Goal: Information Seeking & Learning: Compare options

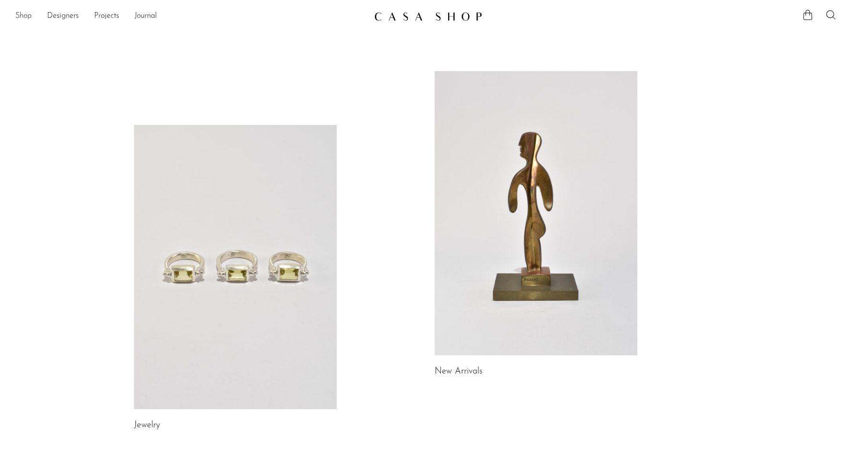
click at [17, 18] on link "Shop" at bounding box center [23, 16] width 16 height 12
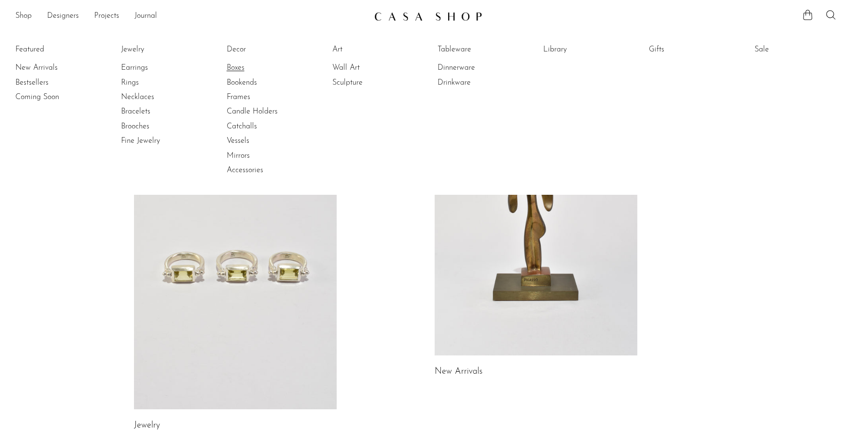
click at [233, 68] on link "Boxes" at bounding box center [263, 67] width 72 height 11
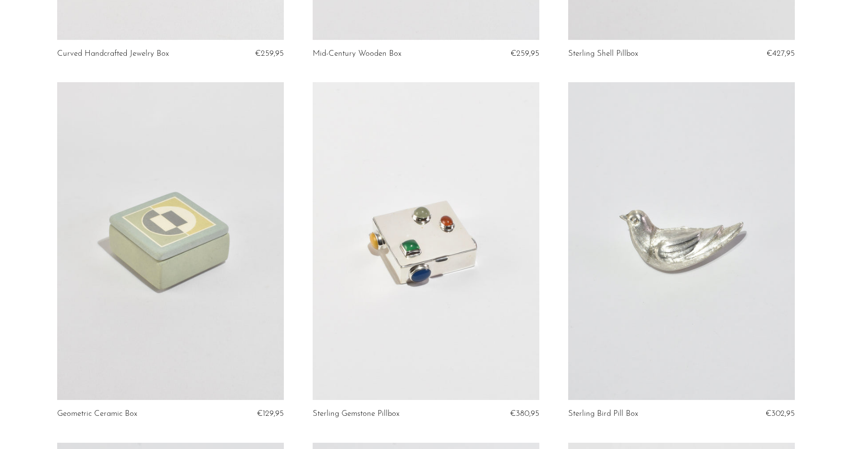
scroll to position [2884, 0]
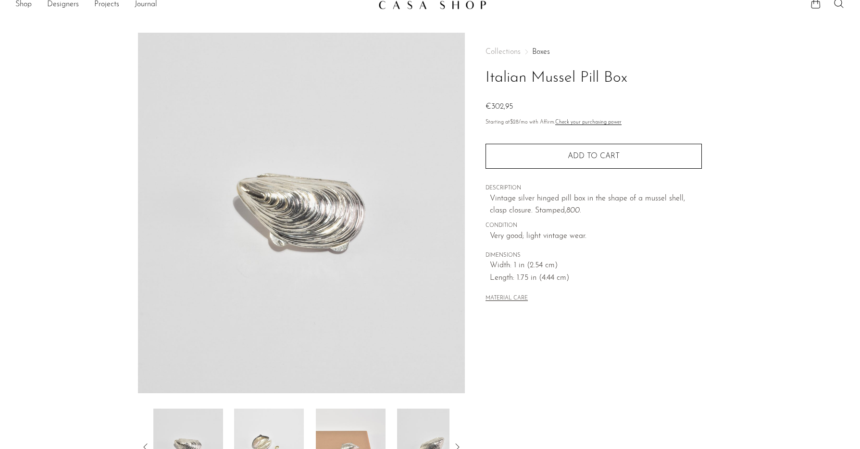
scroll to position [87, 0]
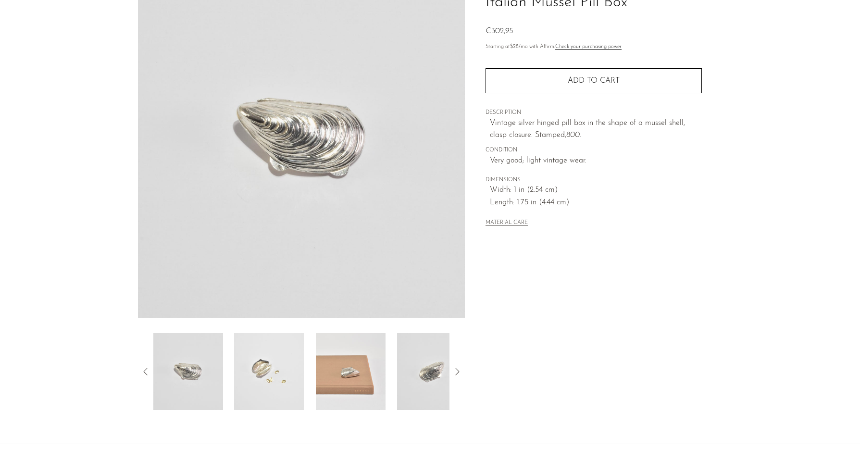
click at [277, 365] on img at bounding box center [269, 371] width 70 height 77
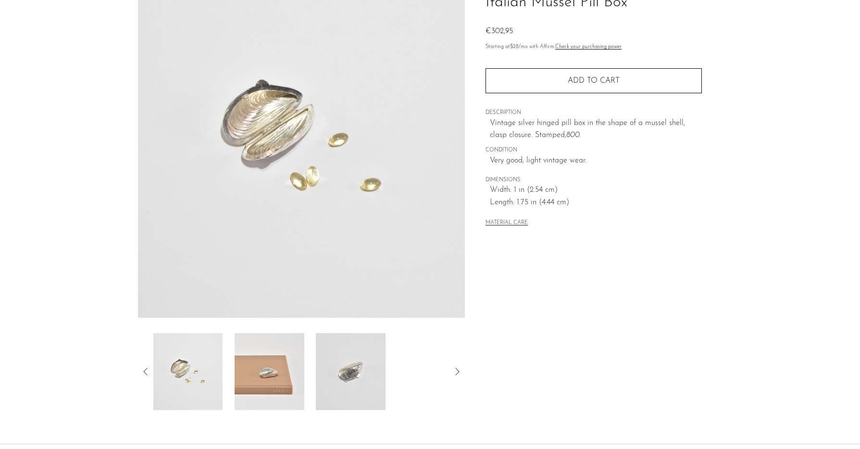
click at [268, 371] on img at bounding box center [269, 371] width 70 height 77
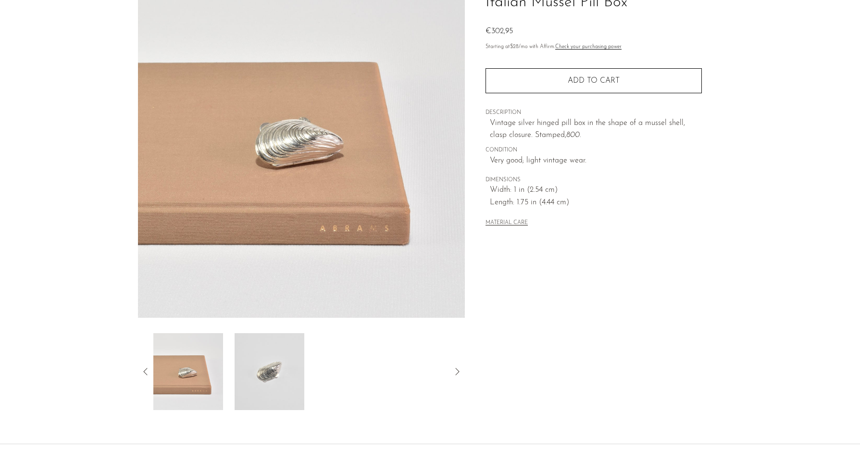
click at [265, 373] on img at bounding box center [269, 371] width 70 height 77
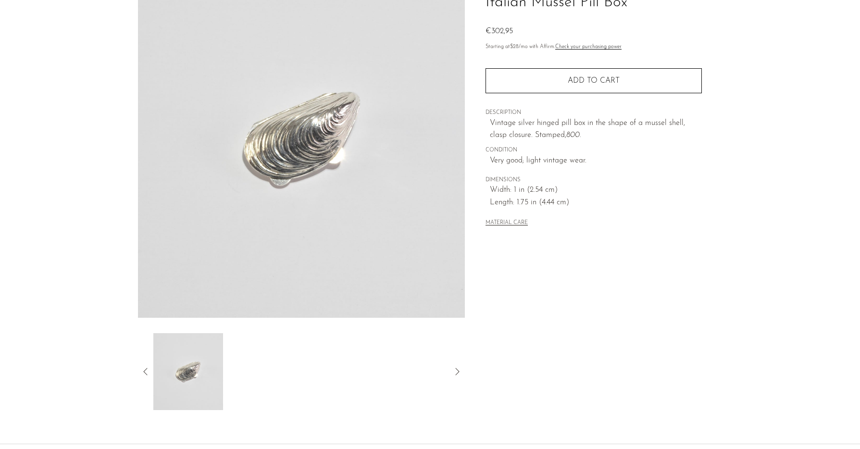
click at [292, 376] on div at bounding box center [301, 371] width 296 height 77
click at [186, 373] on img at bounding box center [188, 371] width 70 height 77
click at [139, 370] on div at bounding box center [301, 371] width 327 height 77
click at [148, 370] on icon at bounding box center [146, 372] width 12 height 12
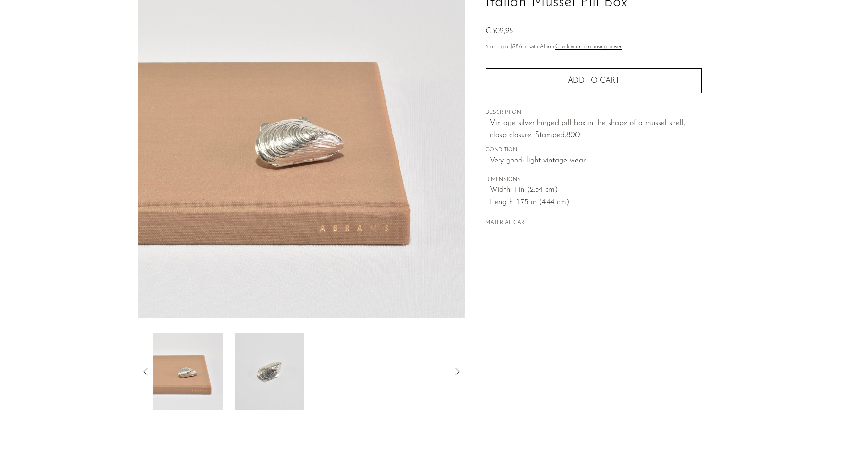
click at [148, 370] on icon at bounding box center [146, 372] width 12 height 12
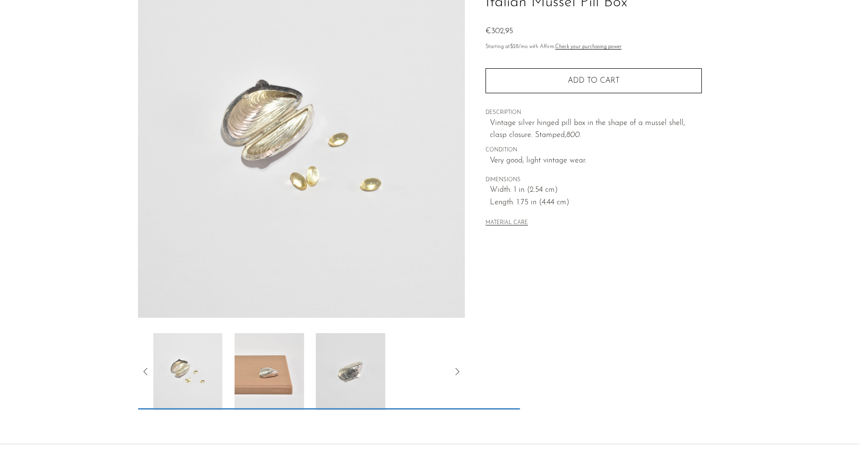
click at [148, 370] on icon at bounding box center [146, 372] width 12 height 12
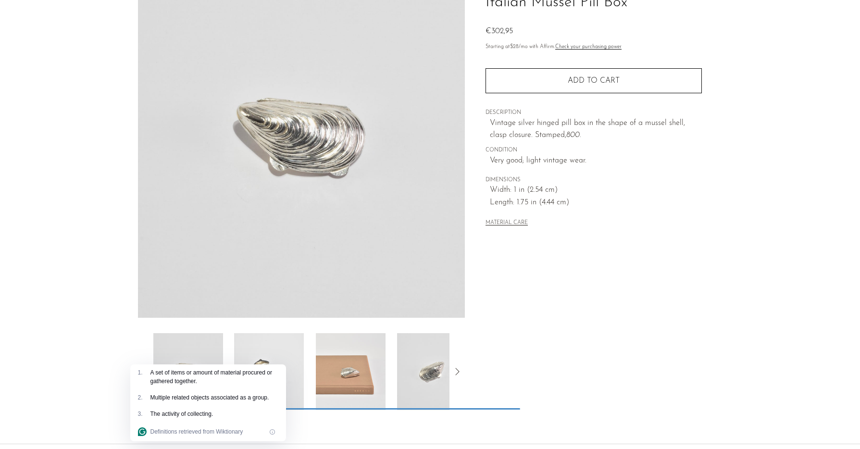
click at [677, 315] on div "Collections Boxes Italian Mussel Pill Box €302,95 Starting at $28 /mo with Affi…" at bounding box center [593, 183] width 257 height 453
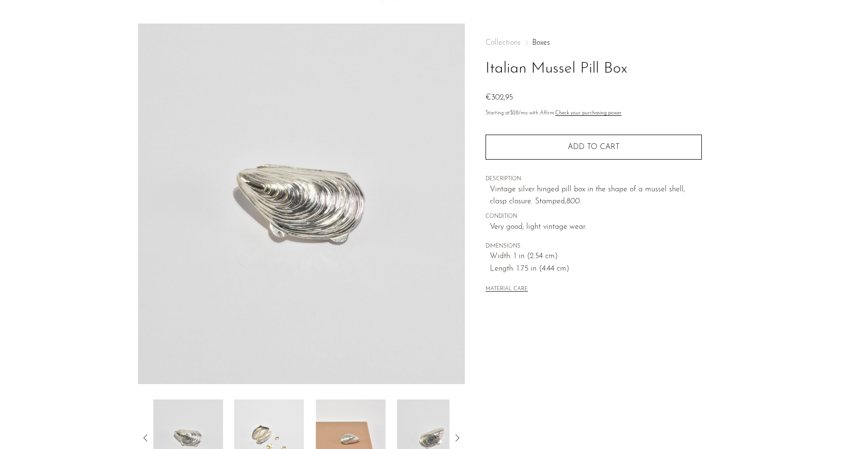
scroll to position [0, 0]
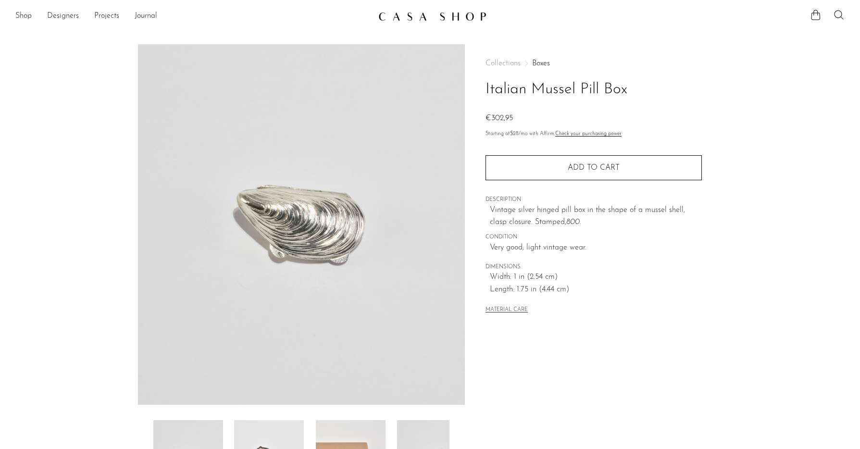
click at [568, 82] on h1 "Italian Mussel Pill Box" at bounding box center [593, 89] width 216 height 25
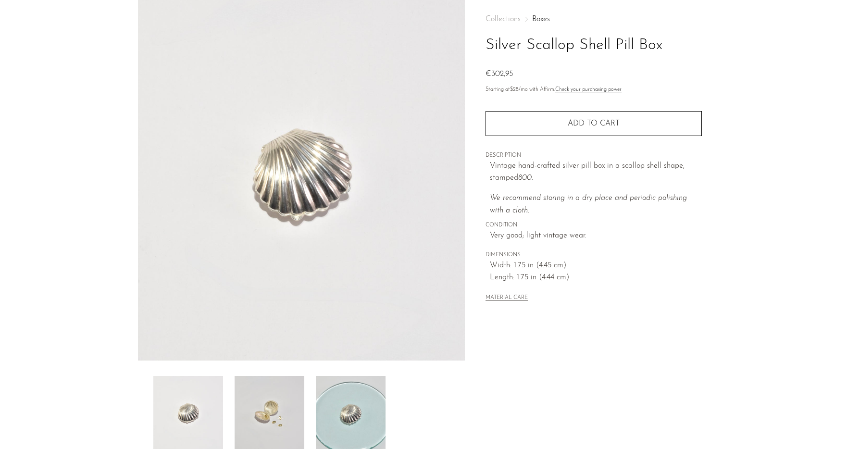
scroll to position [104, 0]
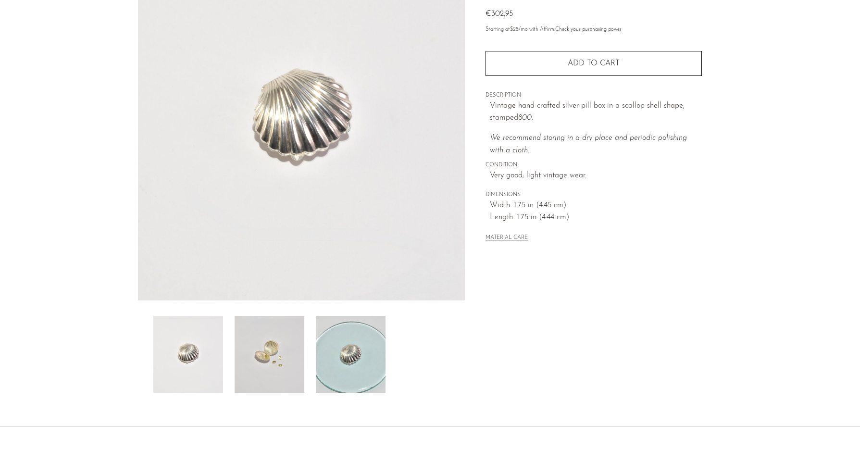
click at [271, 357] on img at bounding box center [269, 354] width 70 height 77
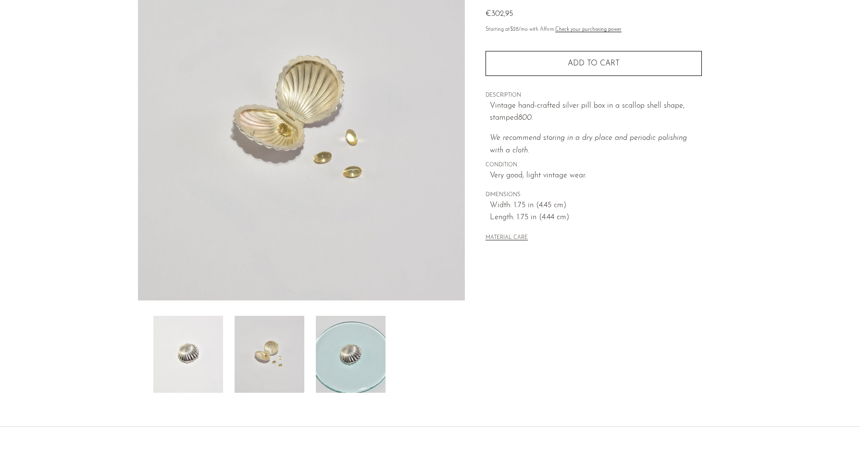
click at [359, 365] on img at bounding box center [351, 354] width 70 height 77
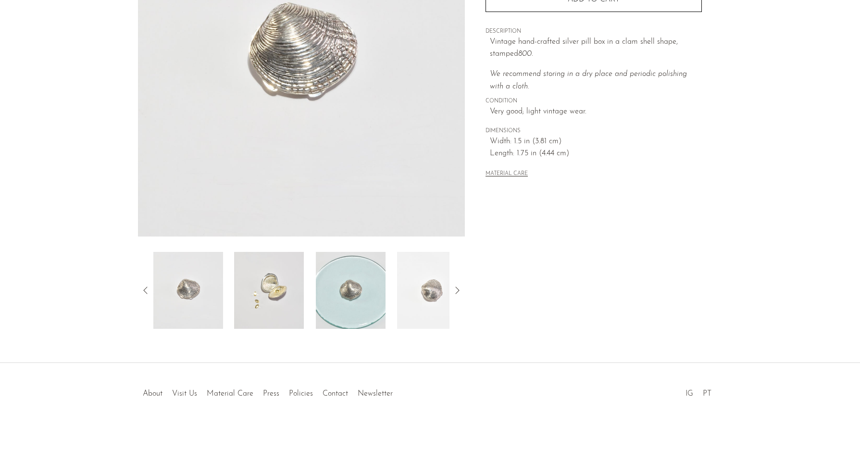
scroll to position [177, 0]
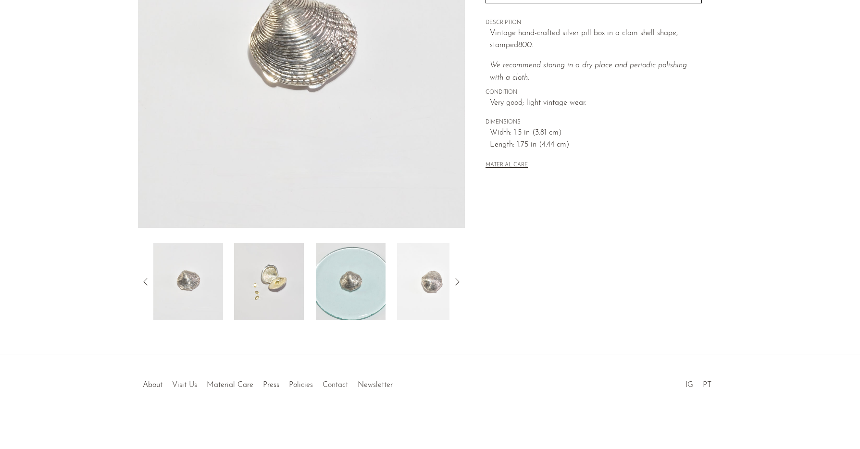
click at [277, 285] on img at bounding box center [269, 281] width 70 height 77
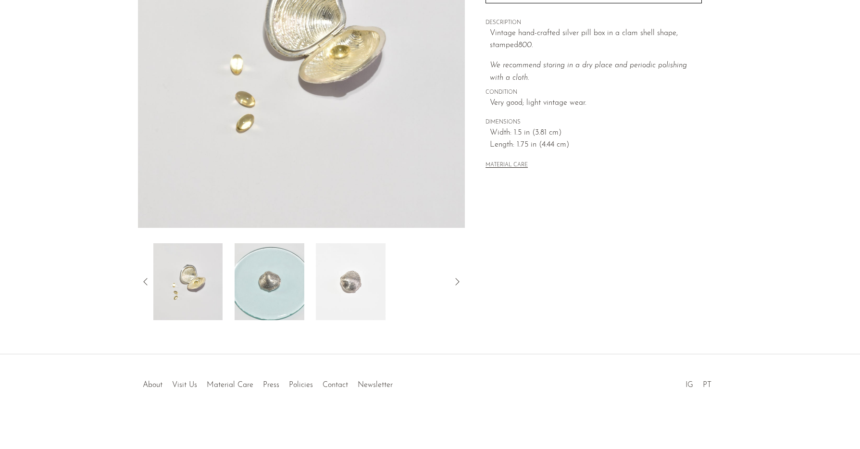
click at [259, 293] on img at bounding box center [269, 281] width 70 height 77
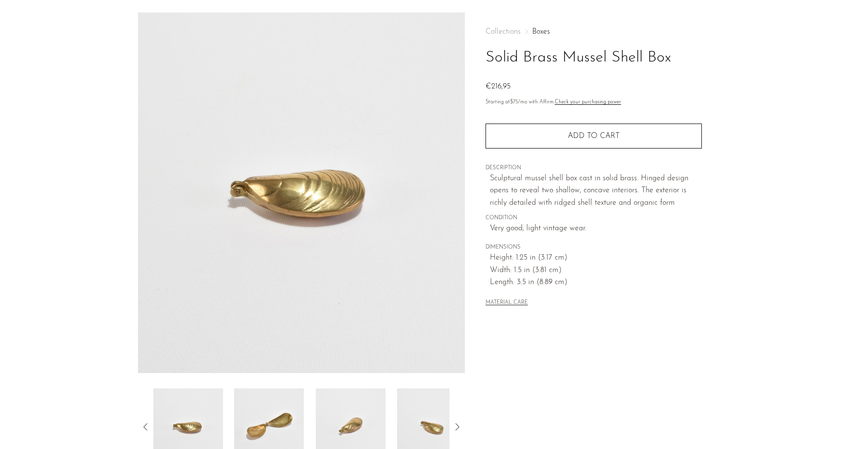
scroll to position [97, 0]
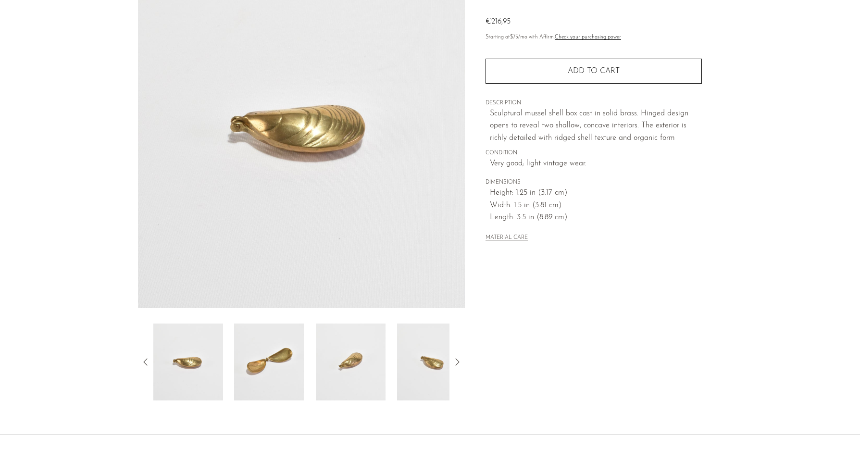
click at [261, 349] on img at bounding box center [269, 361] width 70 height 77
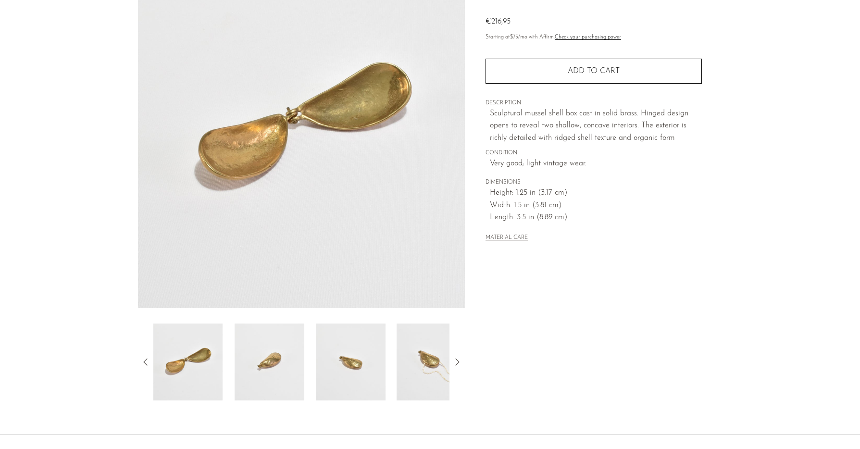
click at [300, 368] on img at bounding box center [269, 361] width 70 height 77
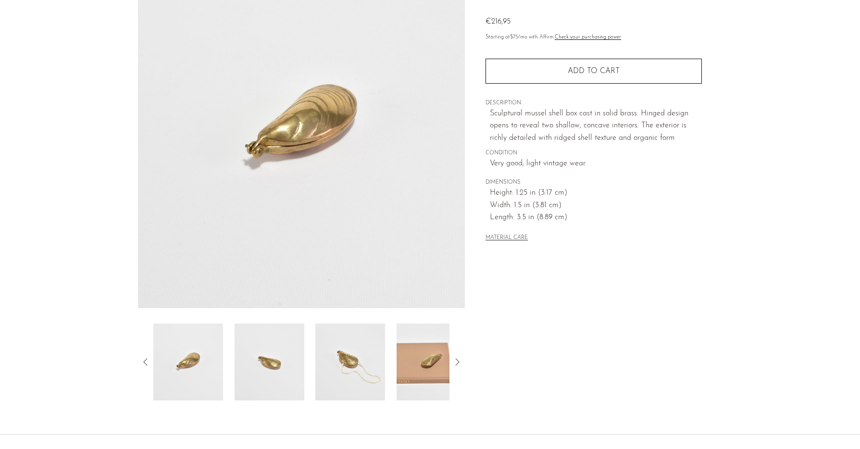
click at [260, 368] on img at bounding box center [269, 361] width 70 height 77
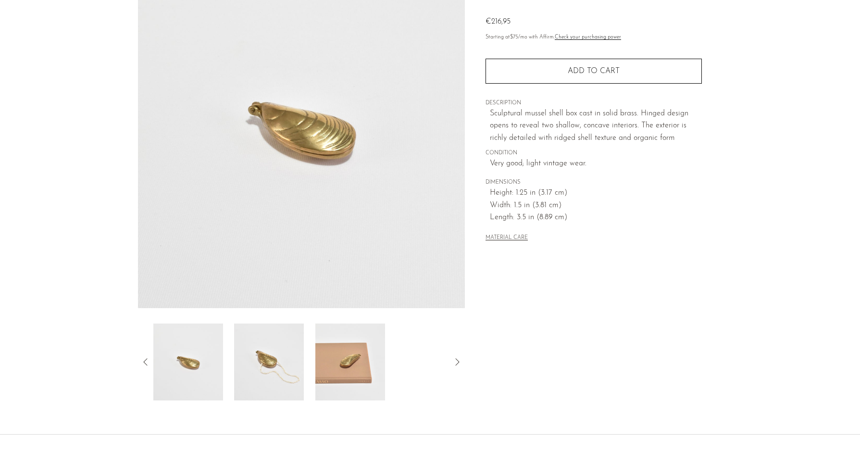
click at [271, 373] on img at bounding box center [269, 361] width 70 height 77
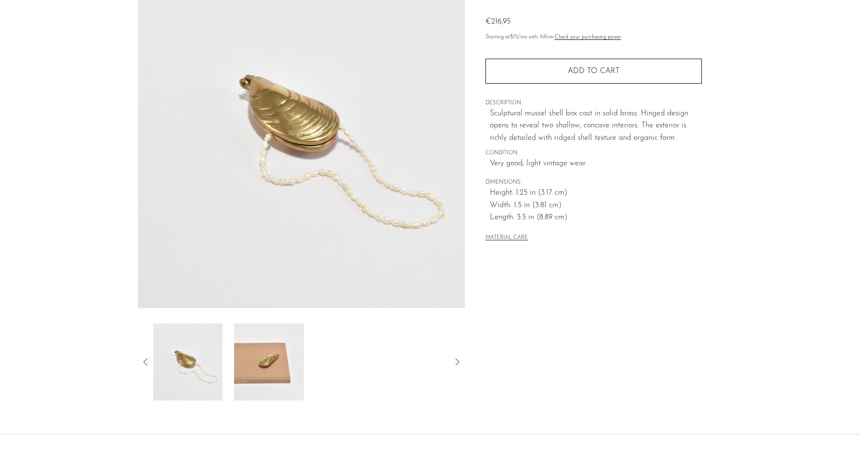
click at [269, 373] on img at bounding box center [269, 361] width 70 height 77
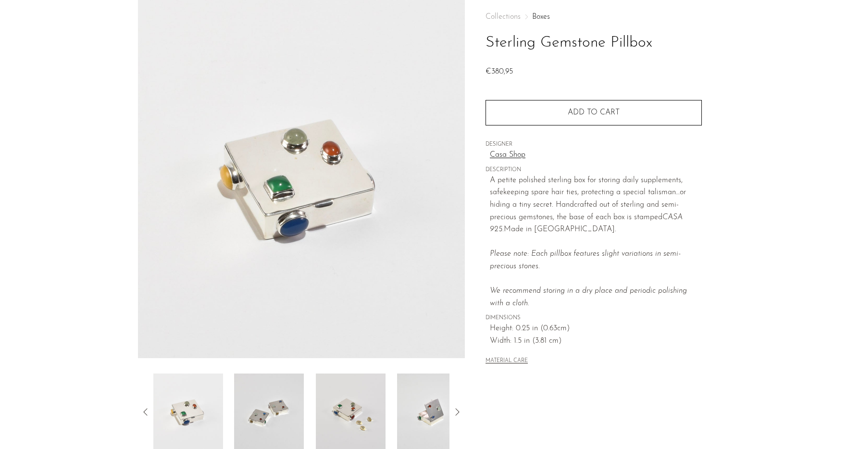
scroll to position [111, 0]
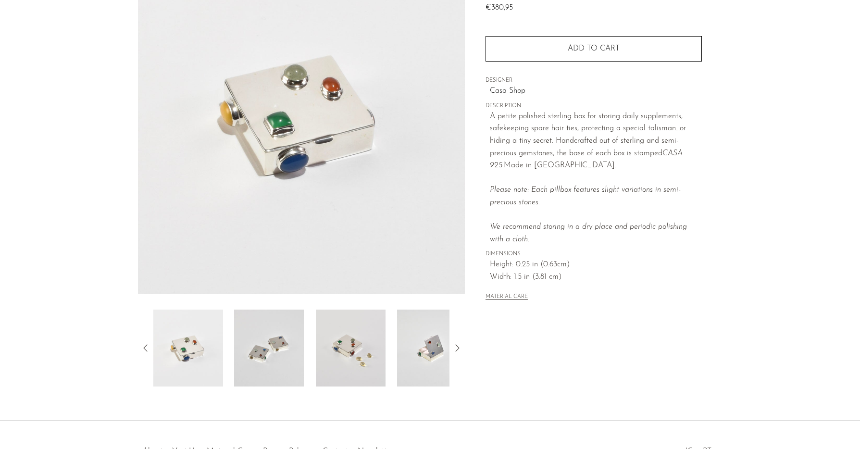
click at [274, 327] on img at bounding box center [269, 347] width 70 height 77
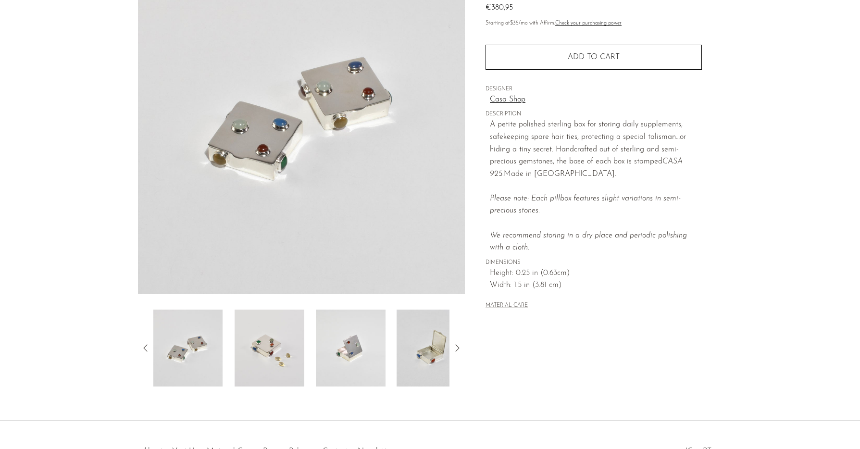
click at [262, 360] on img at bounding box center [269, 347] width 70 height 77
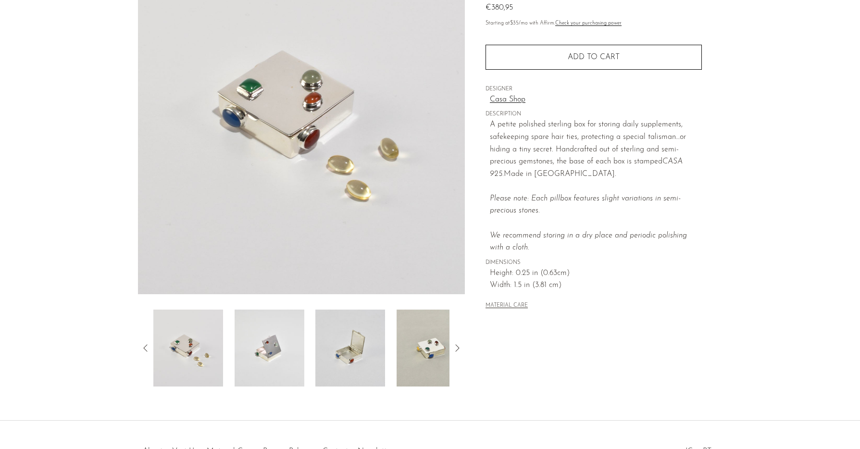
click at [249, 358] on img at bounding box center [269, 347] width 70 height 77
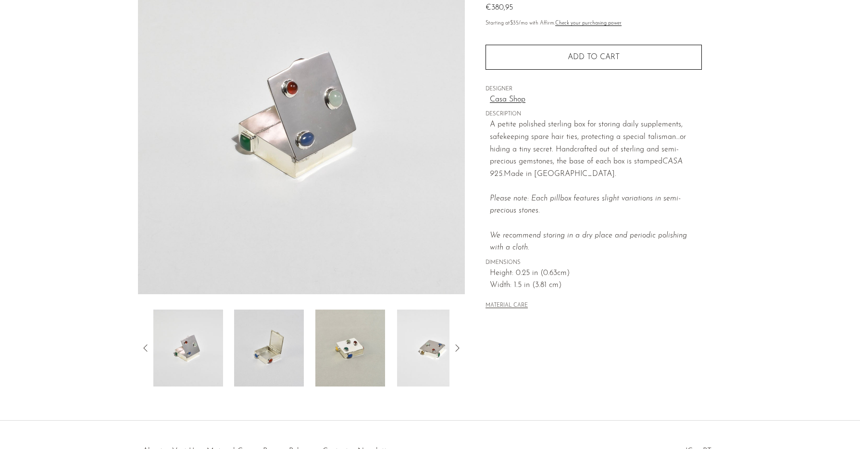
click at [252, 357] on img at bounding box center [269, 347] width 70 height 77
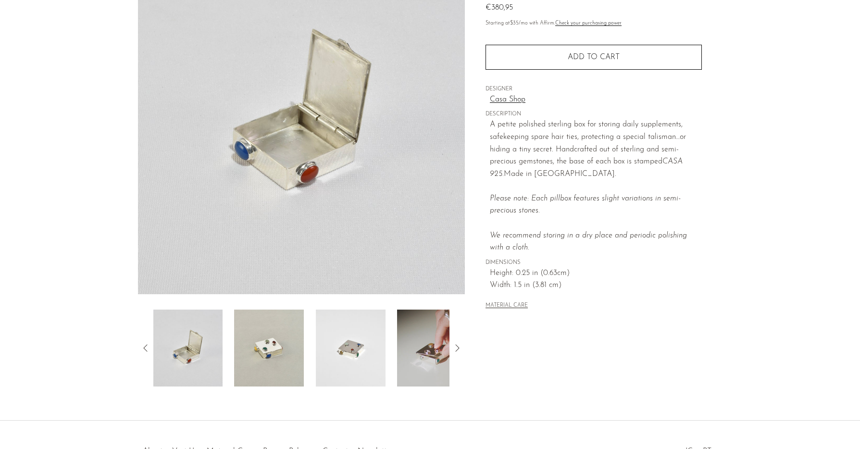
click at [266, 358] on img at bounding box center [269, 347] width 70 height 77
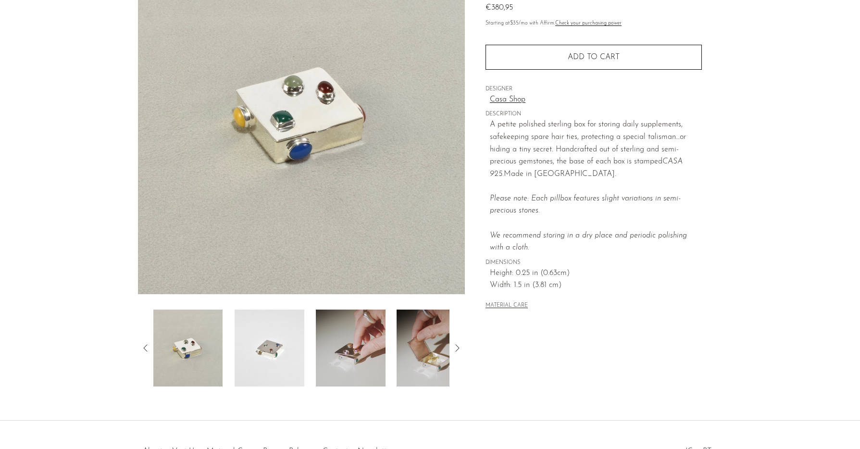
click at [265, 358] on img at bounding box center [269, 347] width 70 height 77
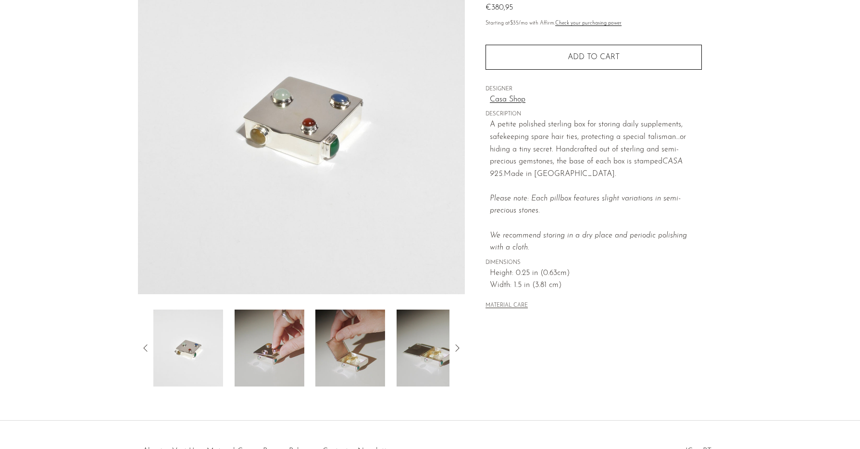
click at [280, 358] on img at bounding box center [269, 347] width 70 height 77
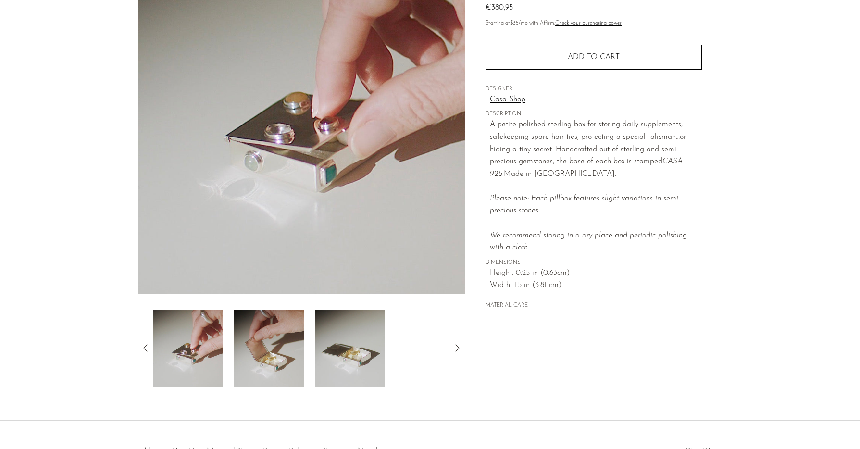
click at [276, 357] on img at bounding box center [269, 347] width 70 height 77
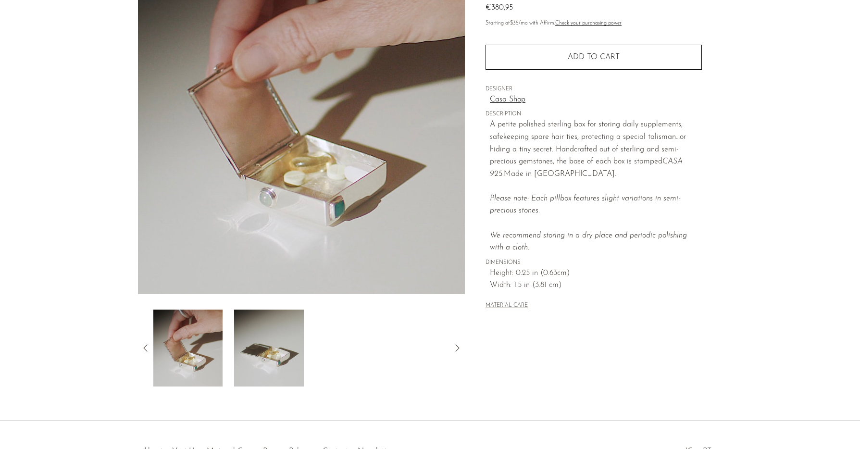
click at [257, 357] on img at bounding box center [269, 347] width 70 height 77
